Goal: Task Accomplishment & Management: Manage account settings

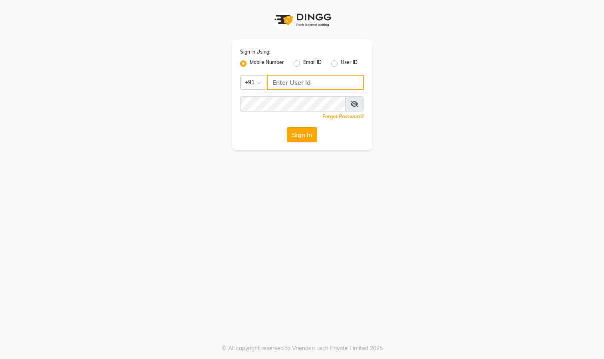
type input "9324525471"
click at [300, 137] on button "Sign In" at bounding box center [302, 134] width 30 height 15
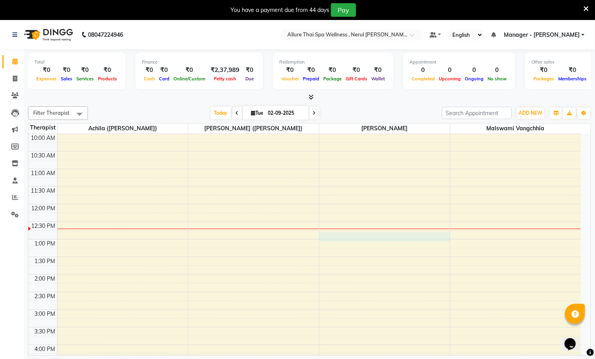
click at [387, 235] on div "10:00 AM 10:30 AM 11:00 AM 11:30 AM 12:00 PM 12:30 PM 1:00 PM 1:30 PM 2:00 PM 2…" at bounding box center [304, 327] width 552 height 386
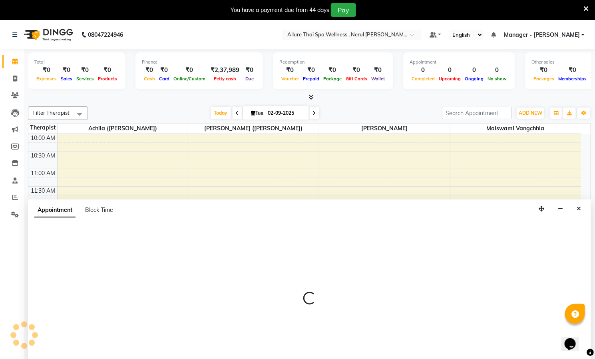
select select "85287"
select select "765"
select select "tentative"
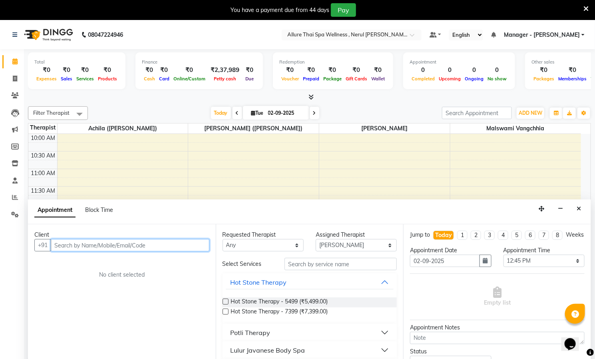
click at [79, 247] on input "text" at bounding box center [130, 245] width 159 height 12
paste input "8291450732"
type input "8291450732"
click at [189, 248] on span "Add Client" at bounding box center [192, 244] width 27 height 7
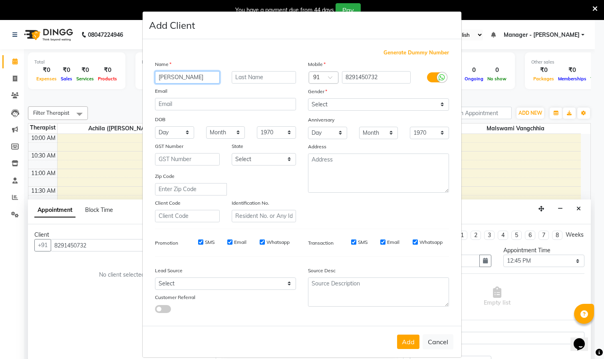
type input "[PERSON_NAME]"
click at [433, 104] on select "Select [DEMOGRAPHIC_DATA] [DEMOGRAPHIC_DATA] Other Prefer Not To Say" at bounding box center [378, 104] width 141 height 12
select select "[DEMOGRAPHIC_DATA]"
click at [308, 98] on select "Select [DEMOGRAPHIC_DATA] [DEMOGRAPHIC_DATA] Other Prefer Not To Say" at bounding box center [378, 104] width 141 height 12
click at [204, 80] on input "[PERSON_NAME]" at bounding box center [187, 77] width 65 height 12
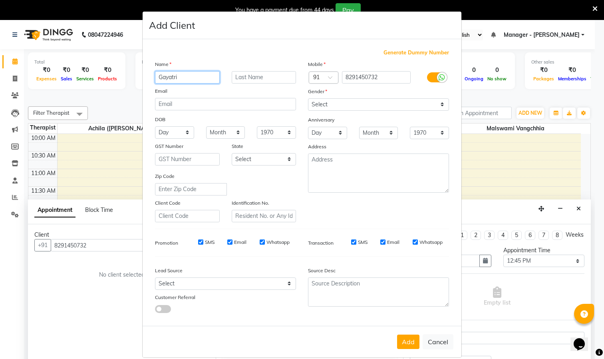
type input "Gayatri"
click at [273, 78] on input "text" at bounding box center [264, 77] width 65 height 12
type input "Jadhav"
click at [397, 339] on button "Add" at bounding box center [408, 341] width 22 height 14
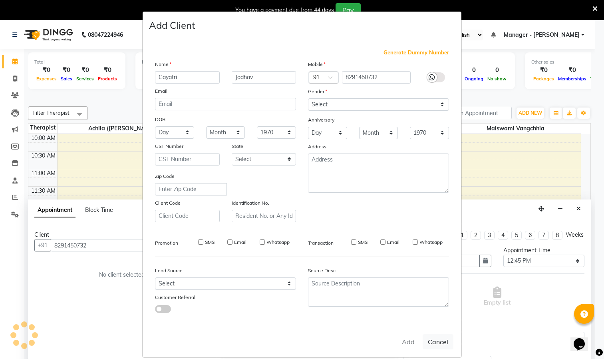
select select
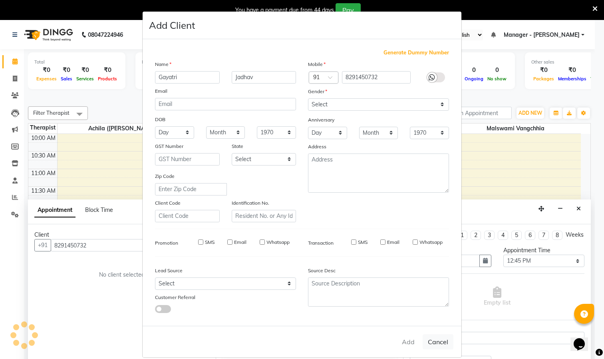
select select
checkbox input "false"
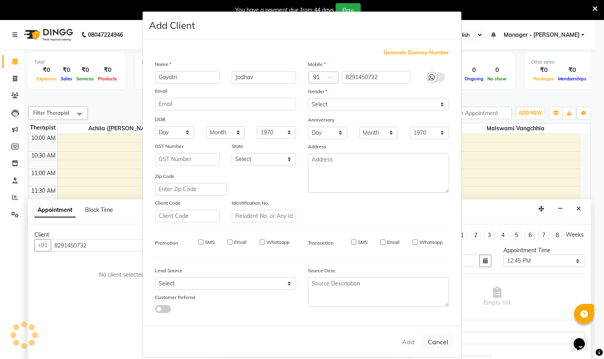
checkbox input "false"
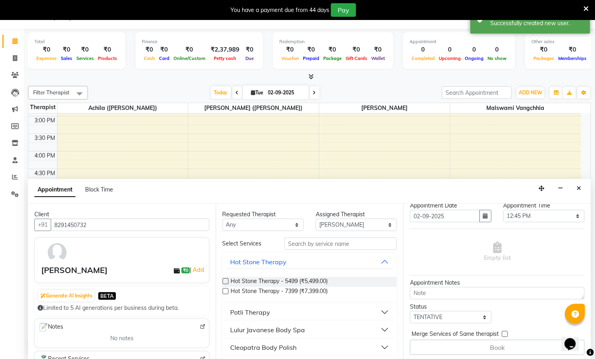
scroll to position [36, 0]
click at [497, 346] on div "Book" at bounding box center [497, 344] width 175 height 15
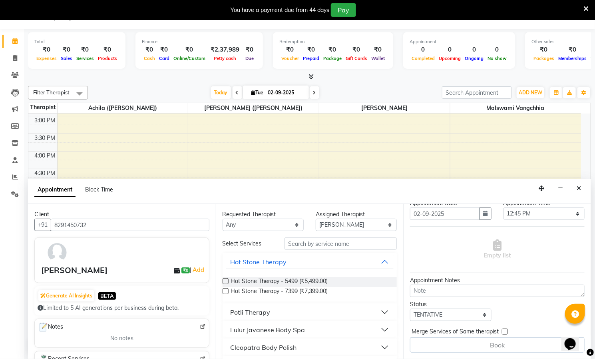
scroll to position [0, 0]
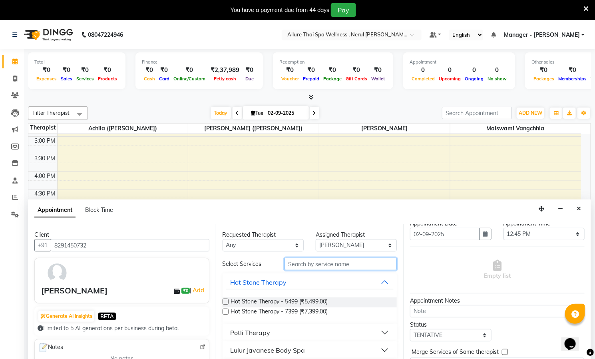
click at [302, 266] on input "text" at bounding box center [340, 264] width 112 height 12
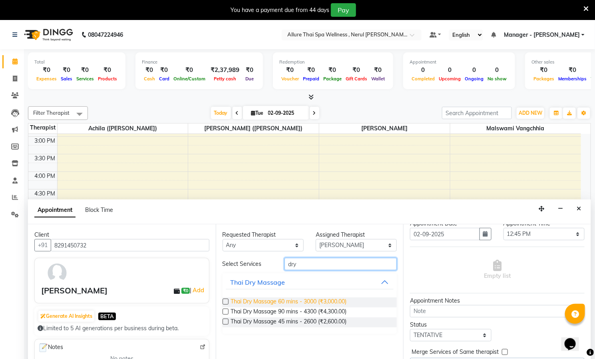
type input "dry"
click at [298, 301] on span "Thai Dry Massage 60 mins - 3000 (₹3,000.00)" at bounding box center [289, 302] width 116 height 10
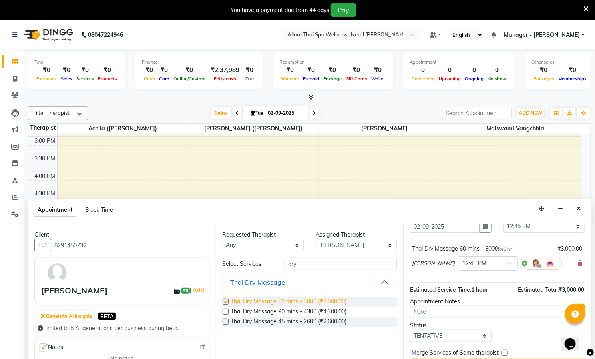
checkbox input "false"
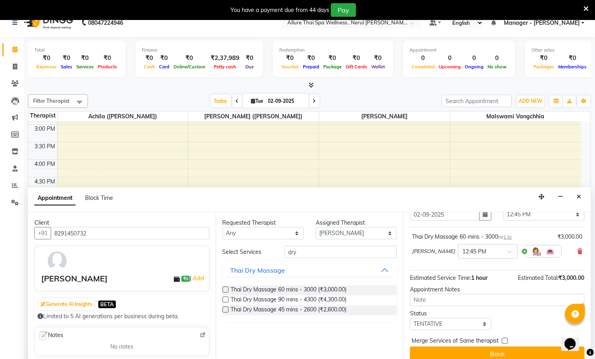
scroll to position [20, 0]
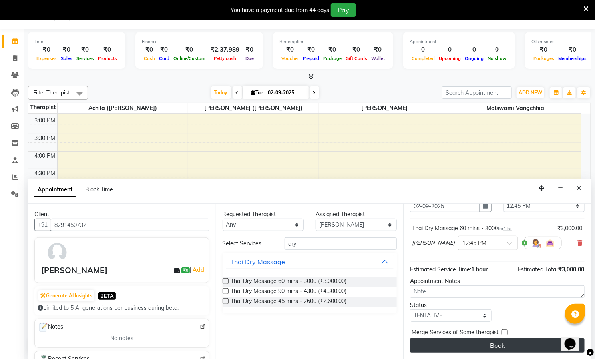
click at [479, 348] on button "Book" at bounding box center [497, 345] width 175 height 14
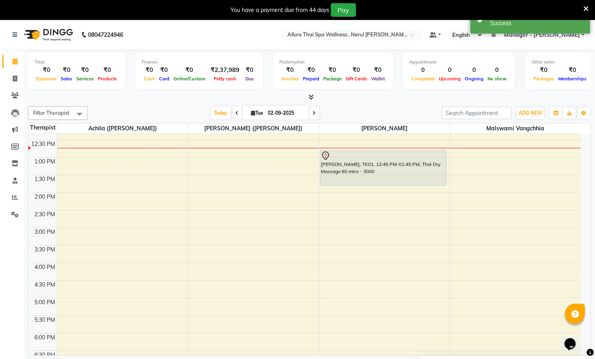
scroll to position [0, 0]
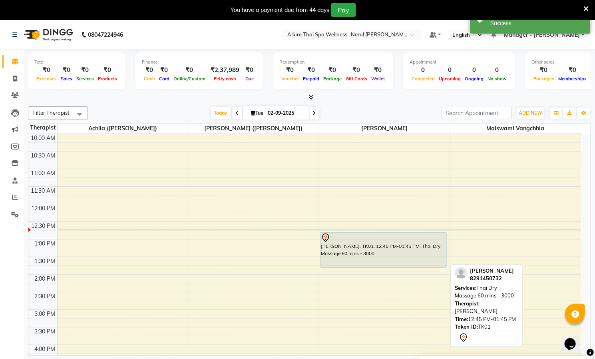
click at [379, 244] on div "[PERSON_NAME], TK01, 12:45 PM-01:45 PM, Thai Dry Massage 60 mins - 3000" at bounding box center [383, 249] width 126 height 35
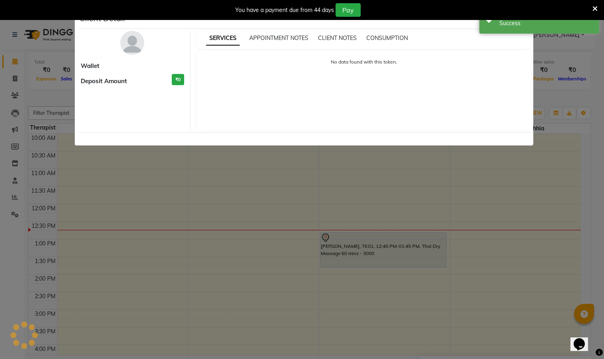
select select "7"
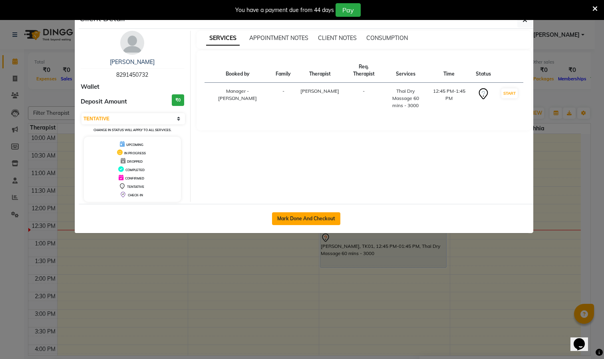
click at [302, 220] on button "Mark Done And Checkout" at bounding box center [306, 218] width 68 height 13
select select "8529"
select select "service"
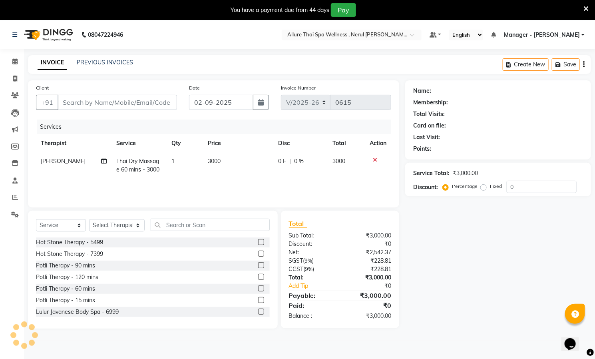
type input "8291450732"
select select "85287"
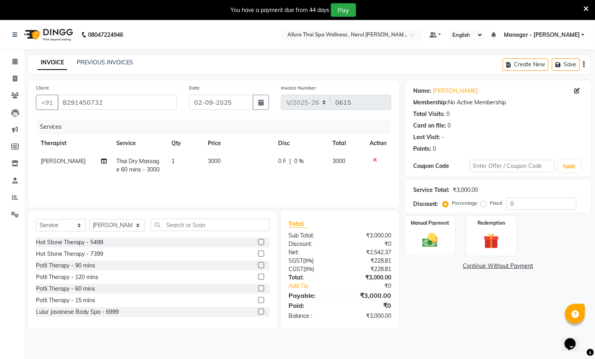
click at [490, 206] on label "Fixed" at bounding box center [496, 202] width 12 height 7
click at [483, 206] on input "Fixed" at bounding box center [485, 203] width 6 height 6
radio input "true"
click at [524, 205] on input "0" at bounding box center [541, 203] width 70 height 12
type input "1000"
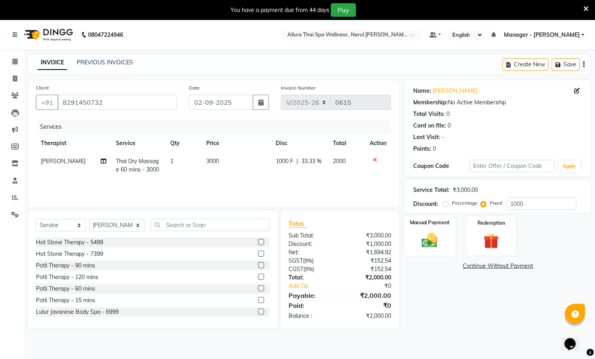
click at [434, 228] on div "Manual Payment" at bounding box center [430, 235] width 52 height 41
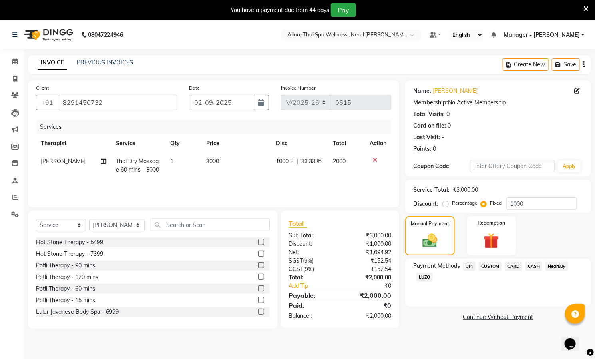
click at [532, 265] on span "CASH" at bounding box center [533, 266] width 17 height 9
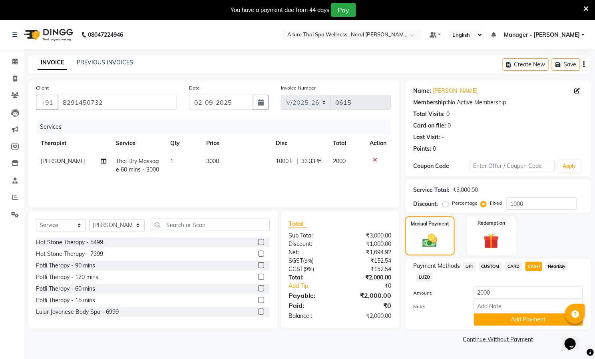
click at [452, 204] on label "Percentage" at bounding box center [465, 202] width 26 height 7
click at [446, 204] on input "Percentage" at bounding box center [447, 203] width 6 height 6
radio input "true"
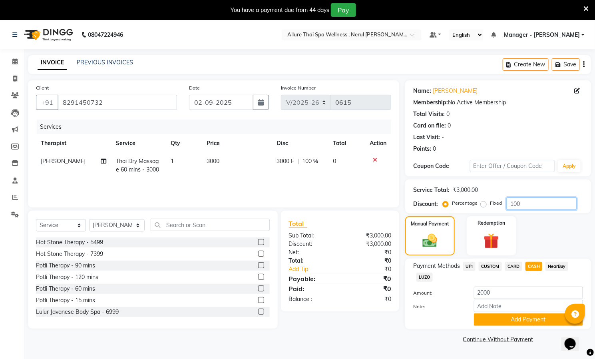
click at [549, 203] on input "100" at bounding box center [541, 203] width 70 height 12
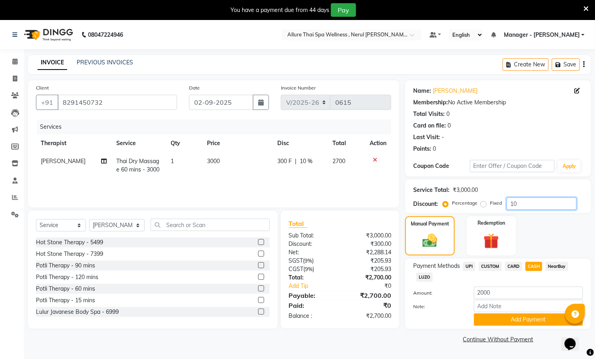
type input "1"
click at [490, 204] on label "Fixed" at bounding box center [496, 202] width 12 height 7
click at [485, 204] on input "Fixed" at bounding box center [485, 203] width 6 height 6
radio input "true"
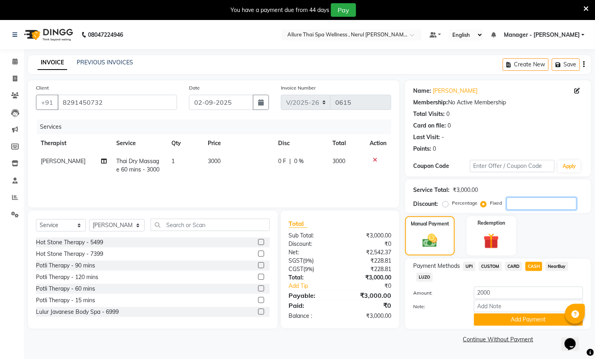
click at [531, 204] on input "number" at bounding box center [541, 203] width 70 height 12
type input "1500"
click at [494, 266] on span "CUSTOM" at bounding box center [490, 266] width 23 height 9
type input "1500"
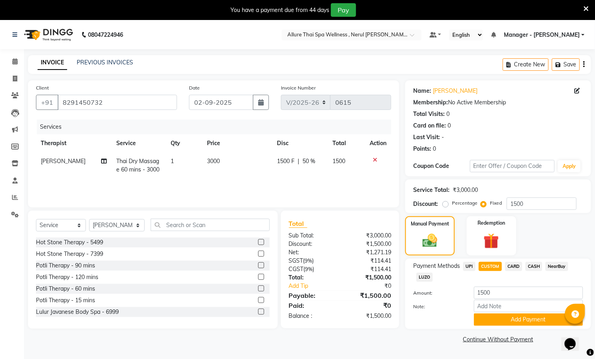
click at [512, 264] on span "CARD" at bounding box center [513, 266] width 17 height 9
click at [530, 266] on span "CASH" at bounding box center [533, 266] width 17 height 9
click at [522, 321] on button "Add Payment" at bounding box center [528, 319] width 109 height 12
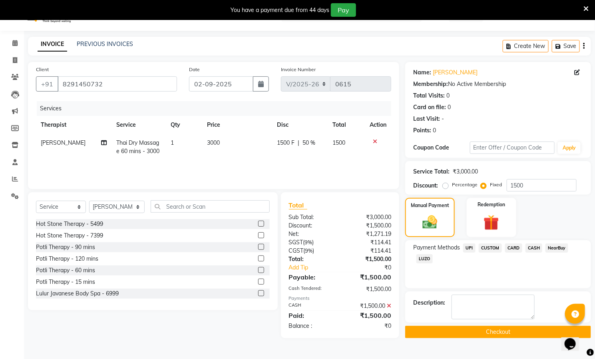
scroll to position [20, 0]
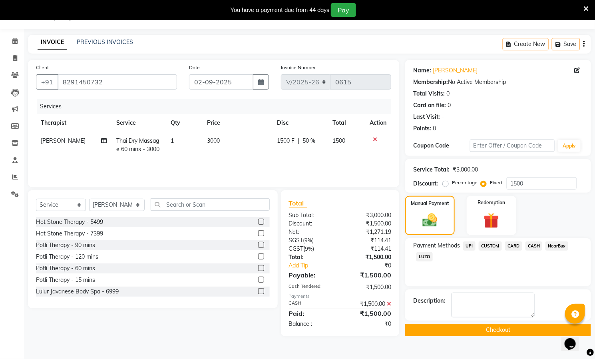
click at [501, 330] on button "Checkout" at bounding box center [498, 330] width 186 height 12
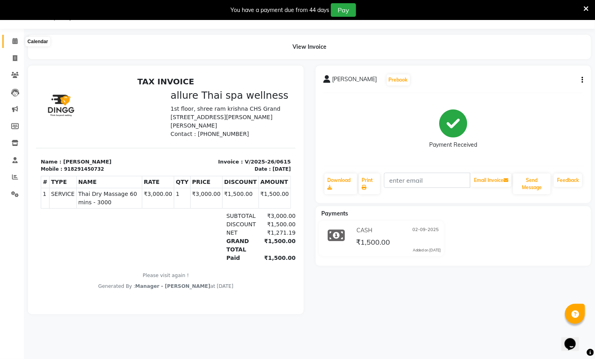
click at [10, 37] on span at bounding box center [15, 41] width 14 height 9
